Goal: Navigation & Orientation: Find specific page/section

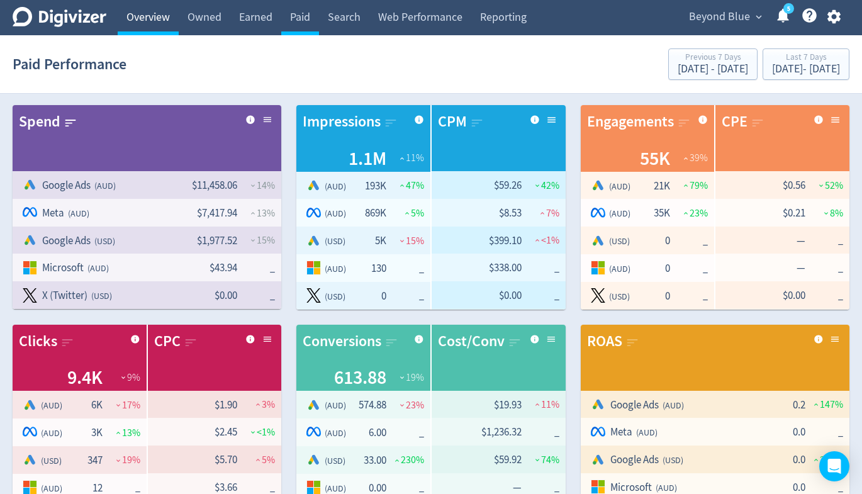
click at [150, 11] on link "Overview" at bounding box center [148, 17] width 61 height 35
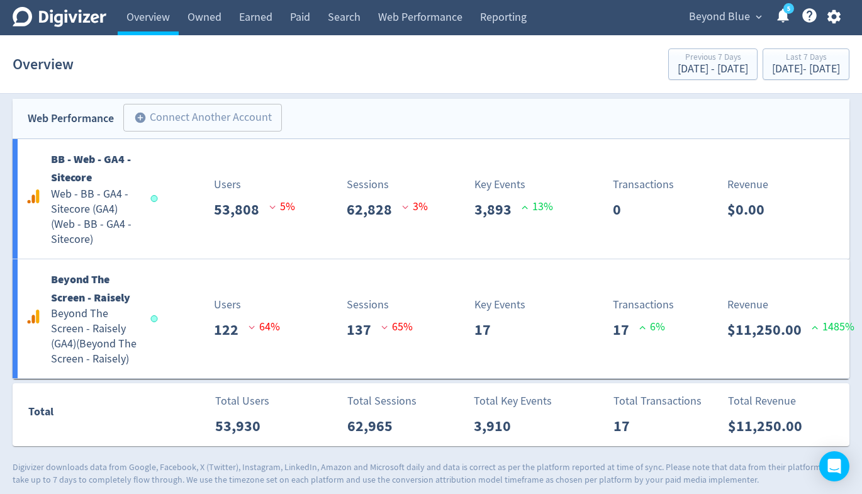
scroll to position [2961, 0]
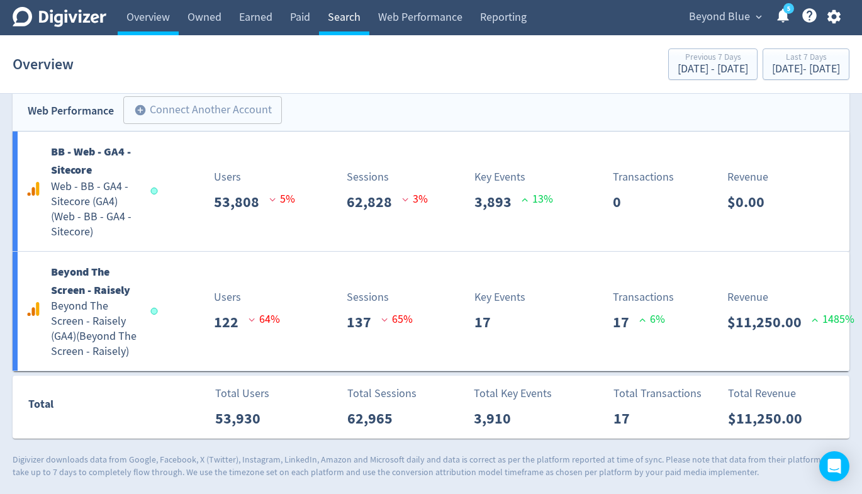
click at [335, 15] on link "Search" at bounding box center [344, 17] width 50 height 35
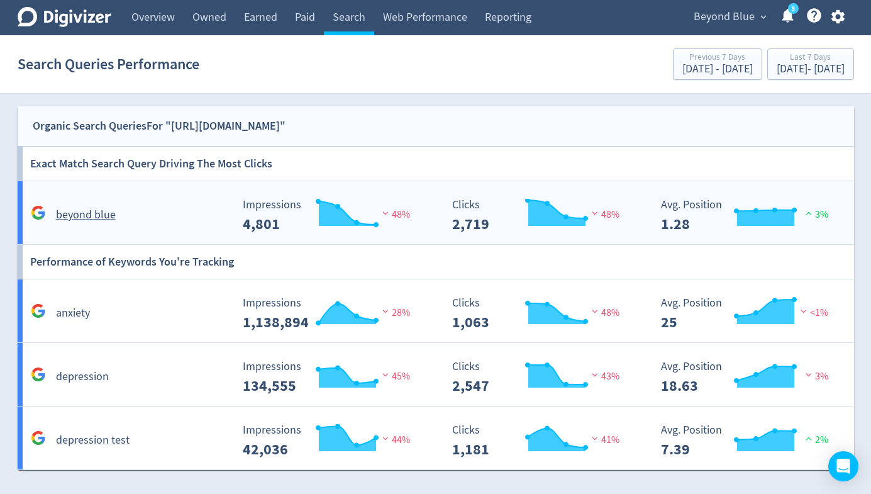
click at [442, 218] on div "Created with Highcharts 10.3.3 Clicks 2,719 48%" at bounding box center [546, 210] width 210 height 43
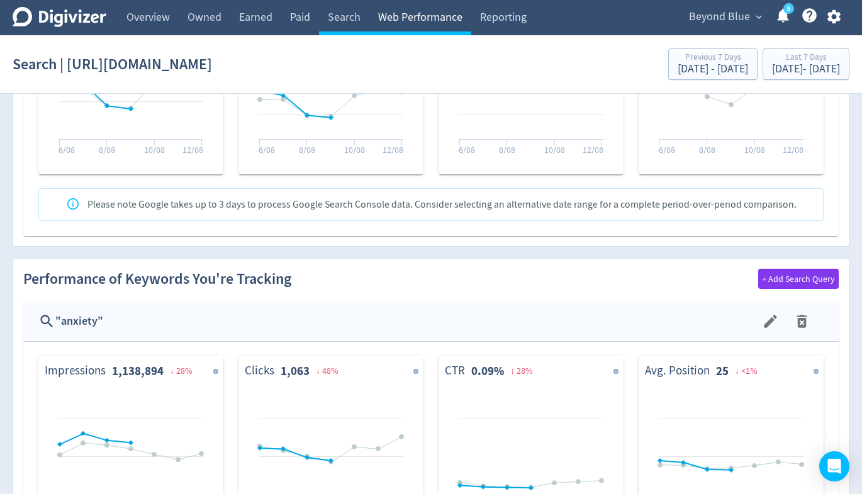
scroll to position [620, 0]
click at [438, 20] on link "Web Performance" at bounding box center [420, 17] width 102 height 35
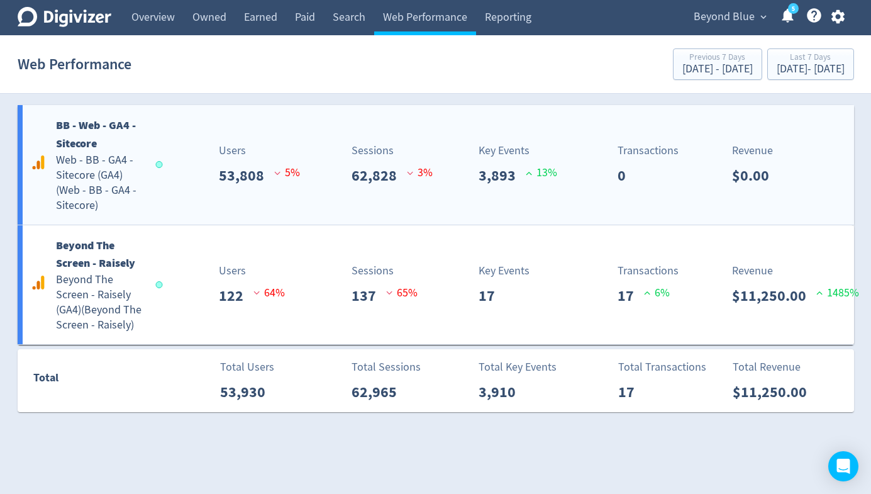
click at [479, 180] on p "3,893" at bounding box center [502, 175] width 47 height 23
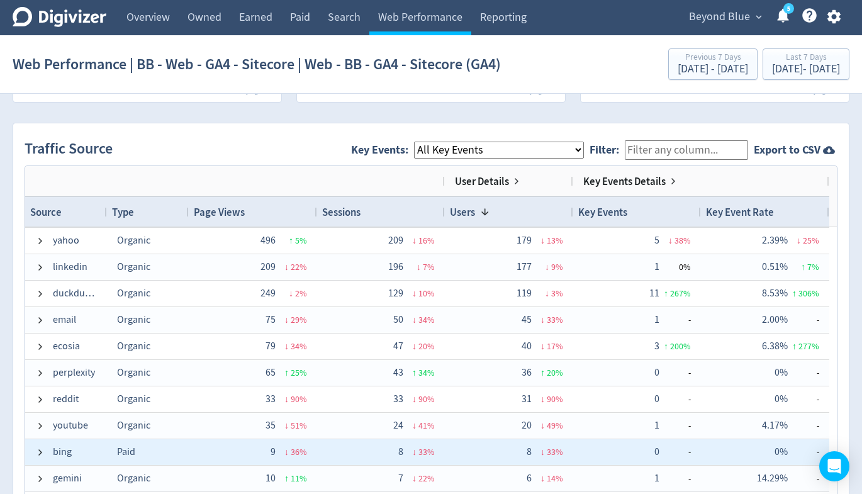
scroll to position [344, 0]
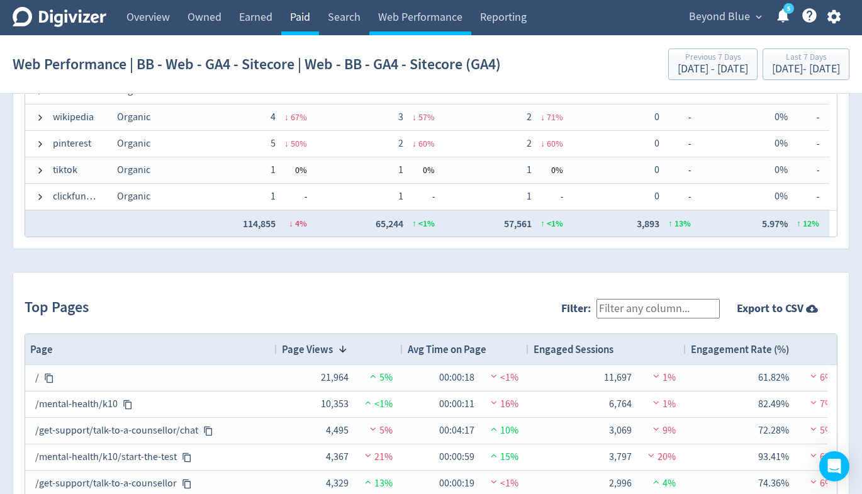
click at [306, 14] on link "Paid" at bounding box center [300, 17] width 38 height 35
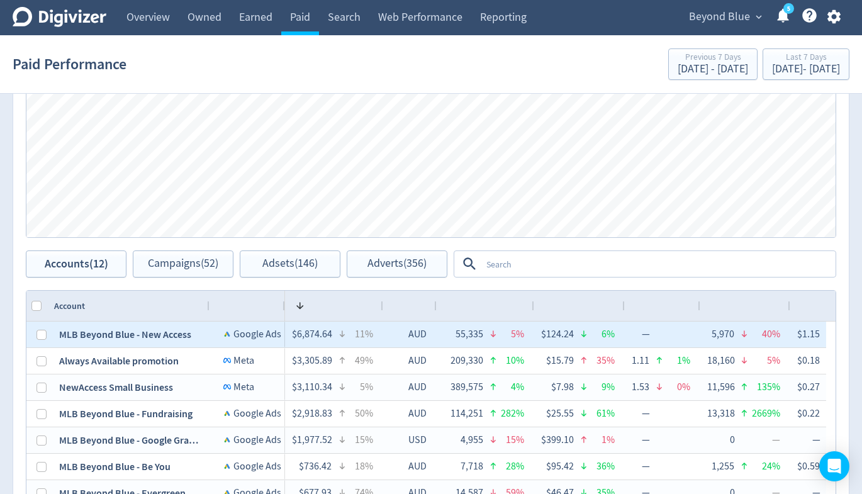
click at [491, 333] on icon at bounding box center [491, 331] width 11 height 11
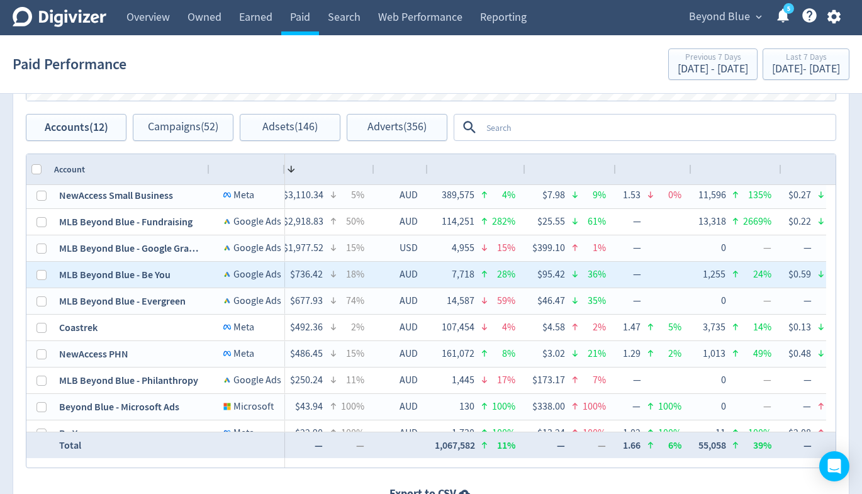
scroll to position [0, 12]
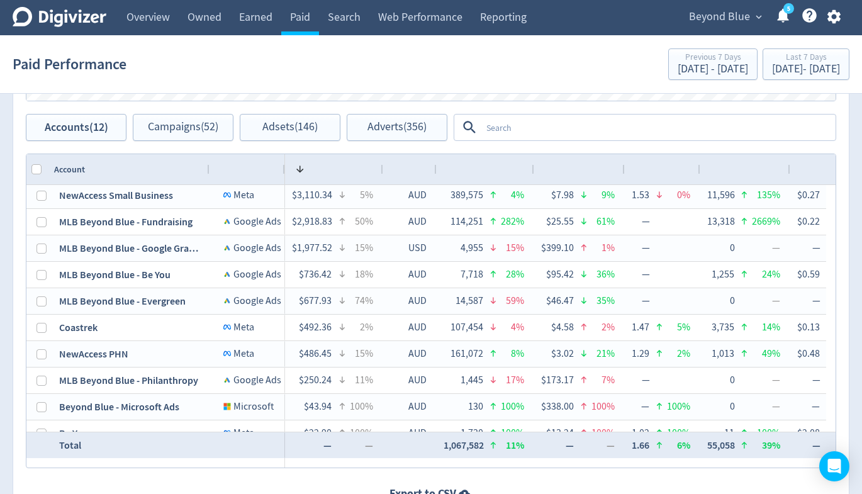
click at [348, 172] on div "1" at bounding box center [334, 169] width 88 height 24
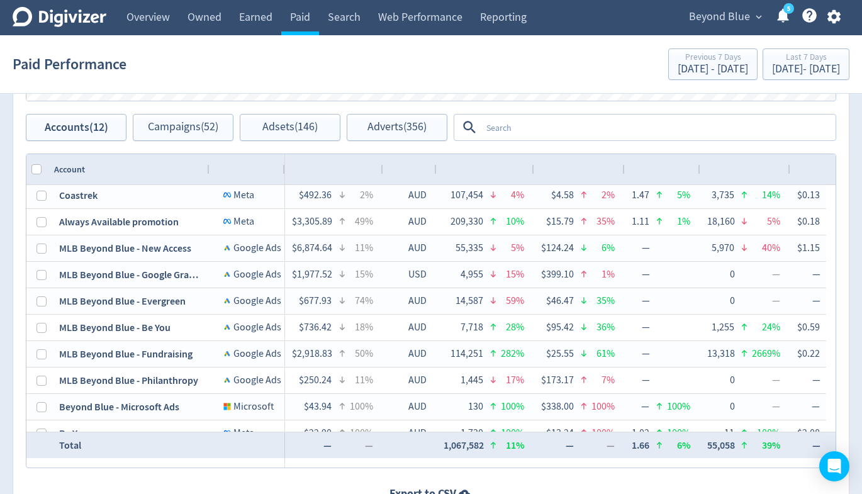
click at [348, 172] on div at bounding box center [334, 169] width 88 height 24
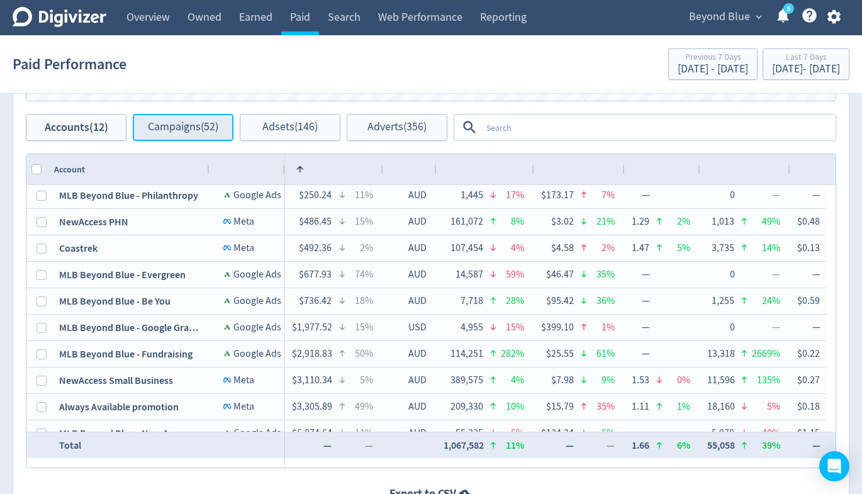
click at [196, 116] on button "Campaigns (52)" at bounding box center [183, 127] width 101 height 27
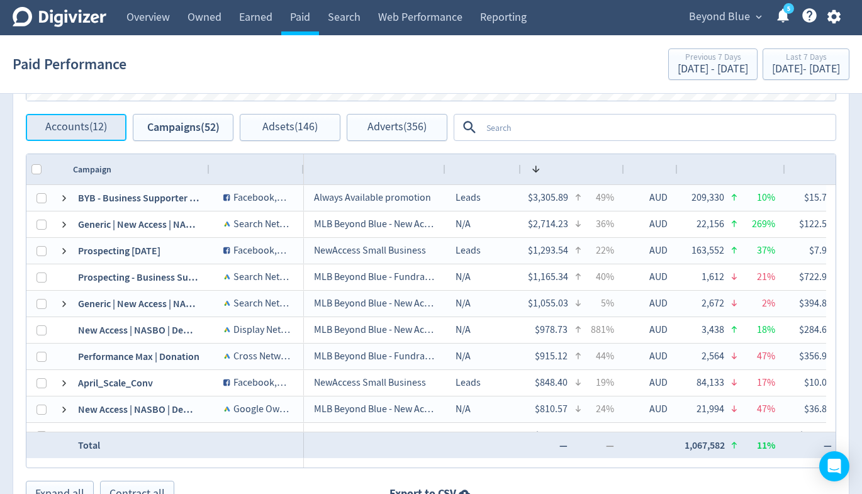
click at [80, 121] on span "Accounts (12)" at bounding box center [76, 127] width 62 height 12
